Goal: Find specific page/section: Find specific page/section

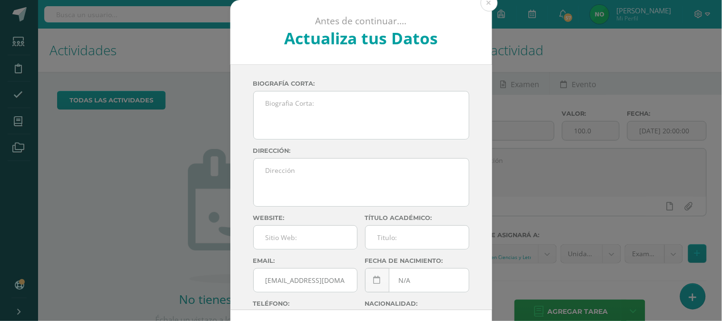
click at [486, 5] on button at bounding box center [489, 2] width 17 height 17
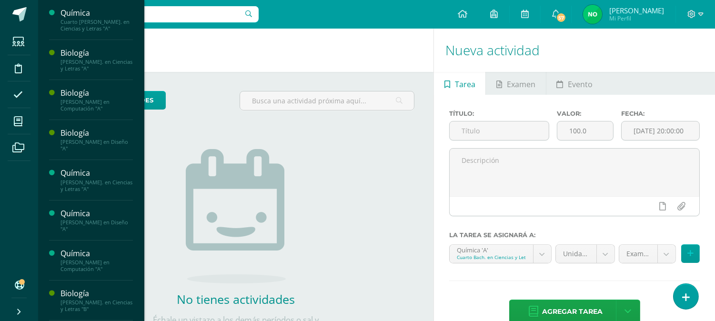
click at [88, 102] on span "Estudiantes" at bounding box center [92, 103] width 38 height 9
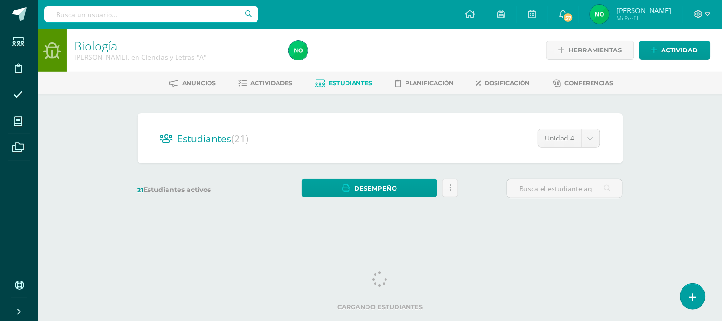
click at [670, 226] on html "Estudiantes Disciplina Asistencia Mis cursos Archivos Soporte Ayuda Reportar un…" at bounding box center [361, 113] width 722 height 226
click at [663, 224] on div "Biología [PERSON_NAME]. en Ciencias y Letras "A" Herramientas Detalle de asiste…" at bounding box center [380, 128] width 684 height 198
click at [591, 226] on html "Estudiantes Disciplina Asistencia Mis cursos Archivos Soporte Ayuda Reportar un…" at bounding box center [361, 113] width 722 height 226
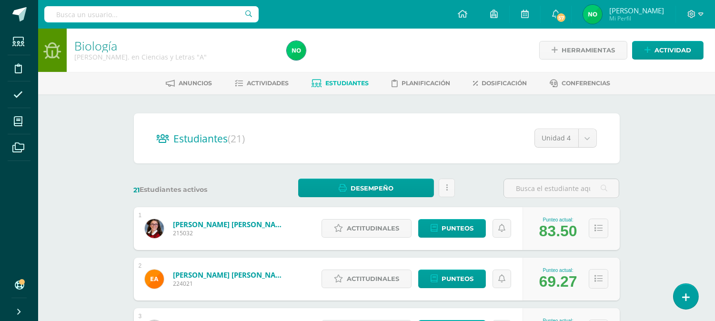
click at [701, 15] on icon at bounding box center [700, 14] width 5 height 9
click at [662, 63] on span "Cerrar sesión" at bounding box center [671, 64] width 43 height 9
